Goal: Check status: Check status

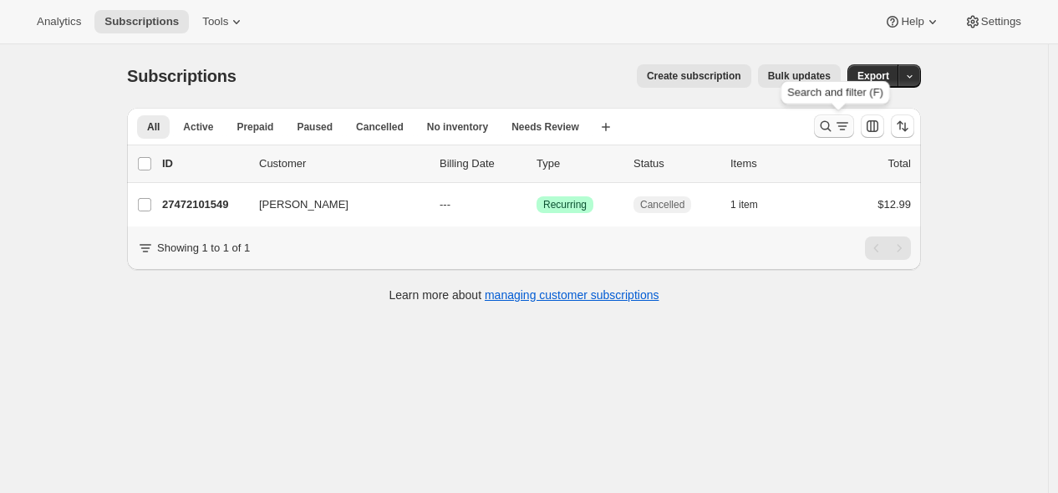
click at [832, 120] on icon "Search and filter results" at bounding box center [825, 126] width 17 height 17
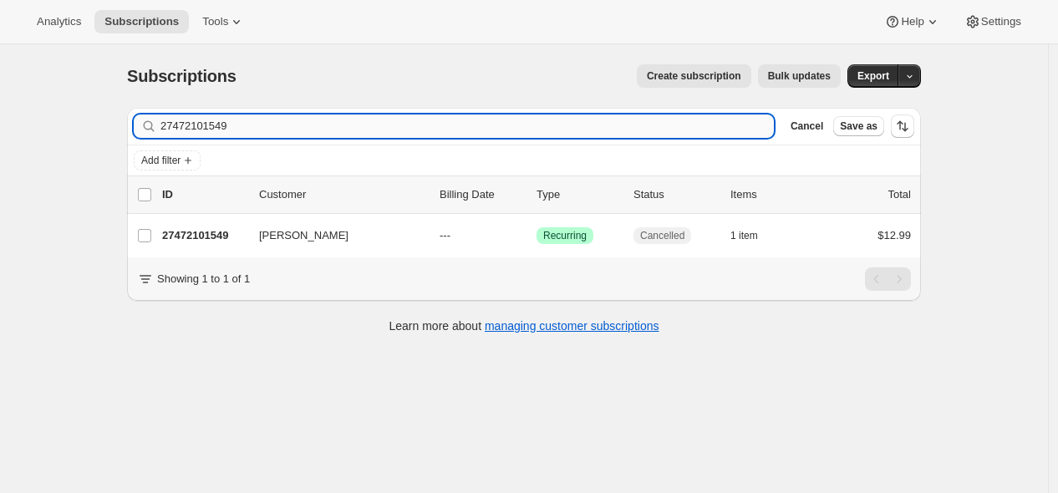
click at [679, 117] on input "27472101549" at bounding box center [466, 125] width 613 height 23
type input "[EMAIL_ADDRESS][DOMAIN_NAME]"
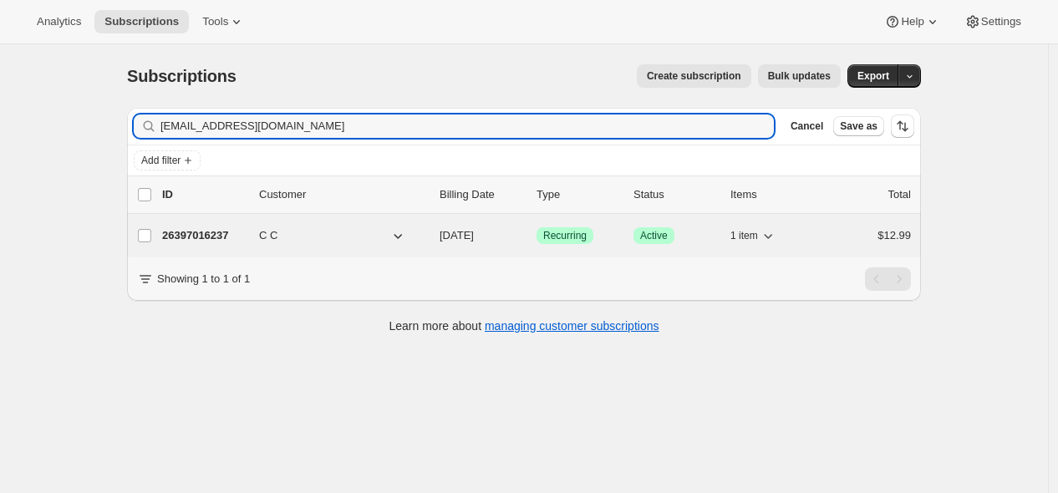
click at [215, 242] on p "26397016237" at bounding box center [204, 235] width 84 height 17
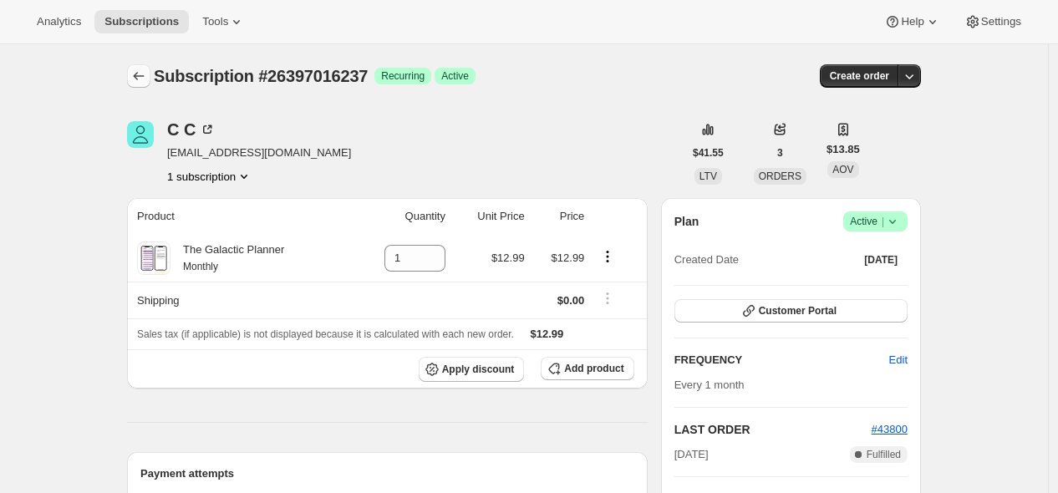
click at [145, 86] on button "Subscriptions" at bounding box center [138, 75] width 23 height 23
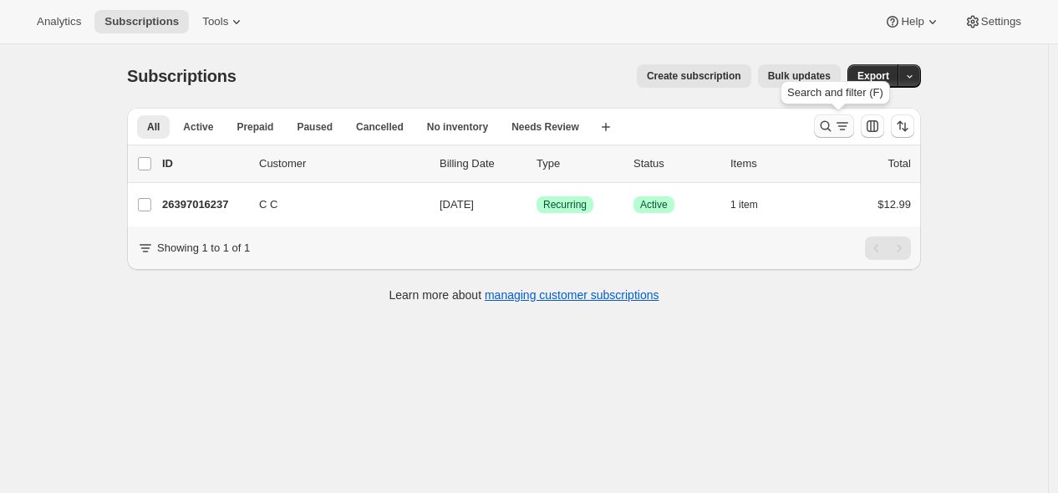
click at [830, 126] on icon "Search and filter results" at bounding box center [825, 126] width 17 height 17
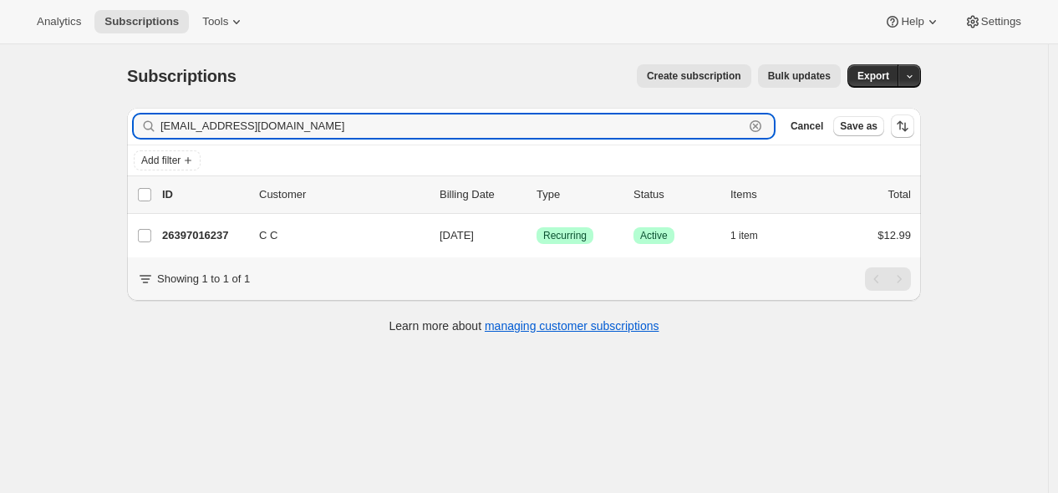
click at [771, 121] on div "[EMAIL_ADDRESS][DOMAIN_NAME] Clear" at bounding box center [454, 125] width 640 height 23
click at [742, 120] on input "[EMAIL_ADDRESS][DOMAIN_NAME]" at bounding box center [451, 125] width 583 height 23
paste input "astrodevi333@g"
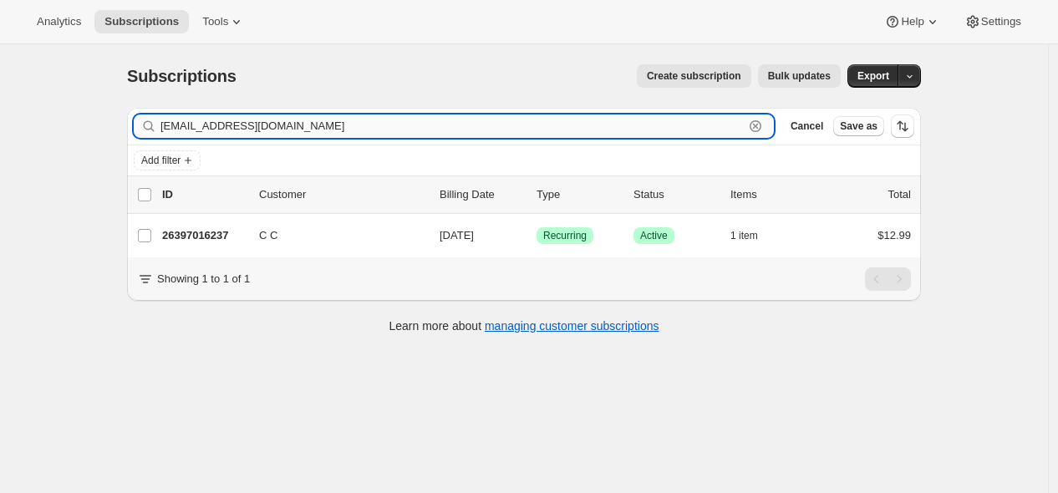
type input "[EMAIL_ADDRESS][DOMAIN_NAME]"
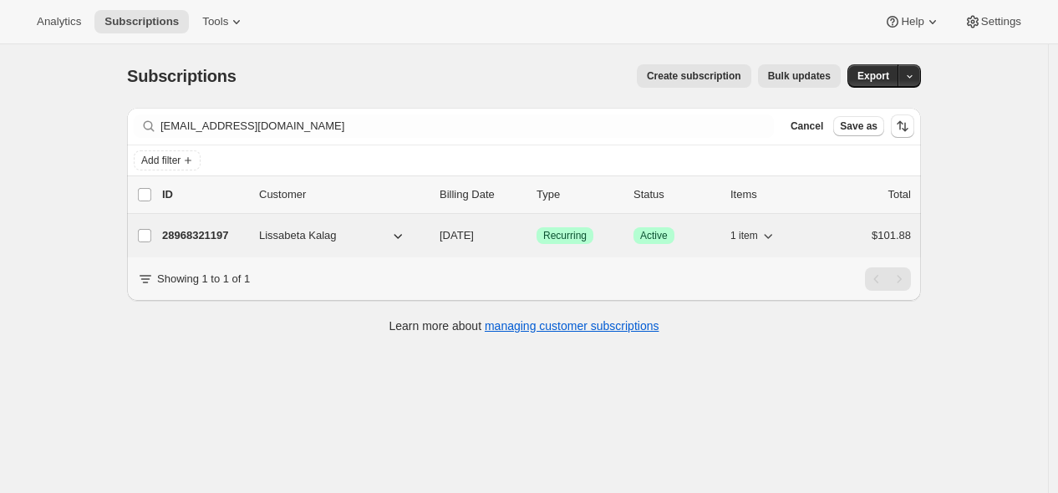
click at [215, 235] on p "28968321197" at bounding box center [204, 235] width 84 height 17
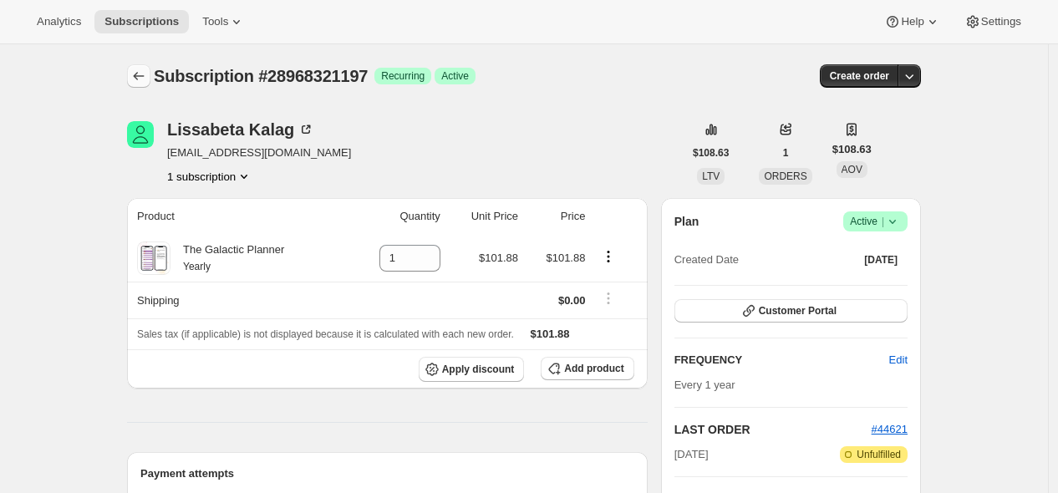
click at [143, 76] on icon "Subscriptions" at bounding box center [138, 76] width 17 height 17
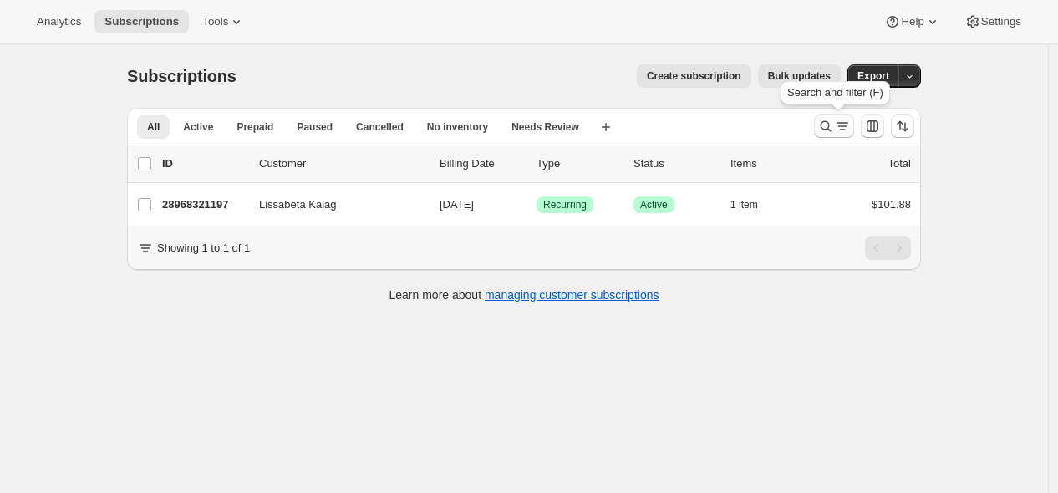
click at [822, 124] on icon "Search and filter results" at bounding box center [825, 126] width 17 height 17
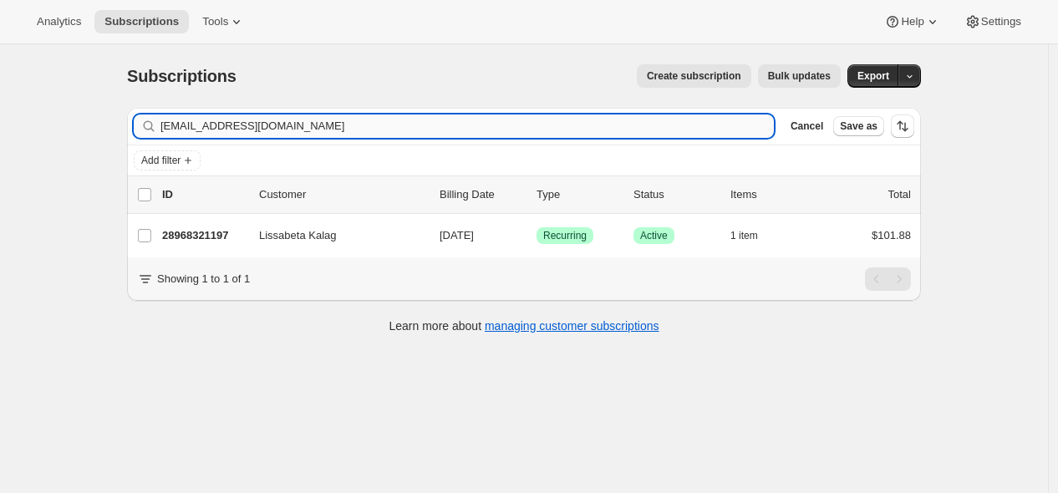
click at [703, 122] on input "[EMAIL_ADDRESS][DOMAIN_NAME]" at bounding box center [466, 125] width 613 height 23
click at [702, 122] on input "[EMAIL_ADDRESS][DOMAIN_NAME]" at bounding box center [466, 125] width 613 height 23
type input "[EMAIL_ADDRESS][DOMAIN_NAME]"
